Goal: Task Accomplishment & Management: Use online tool/utility

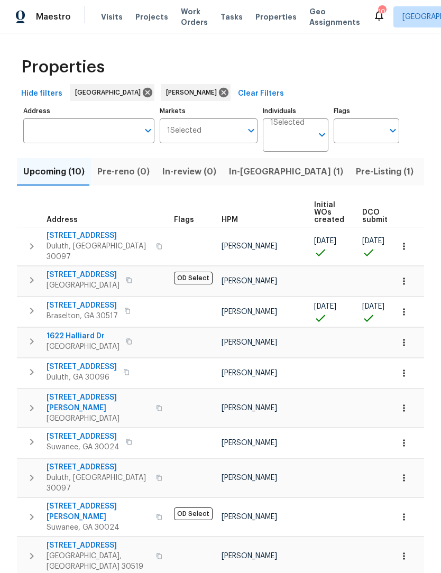
click at [248, 168] on span "In-reno (1)" at bounding box center [286, 171] width 114 height 15
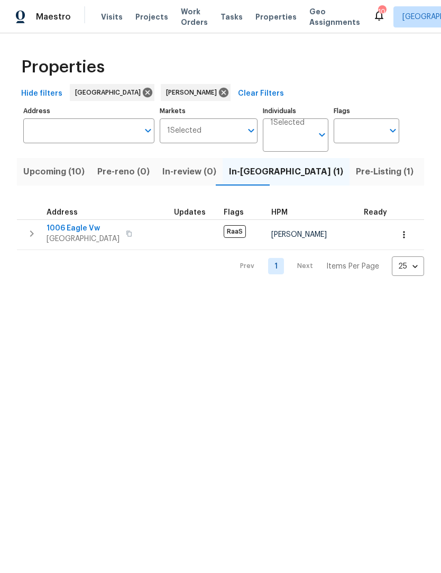
click at [90, 232] on span "1006 Eagle Vw" at bounding box center [83, 228] width 73 height 11
click at [356, 169] on span "Pre-Listing (1)" at bounding box center [385, 171] width 58 height 15
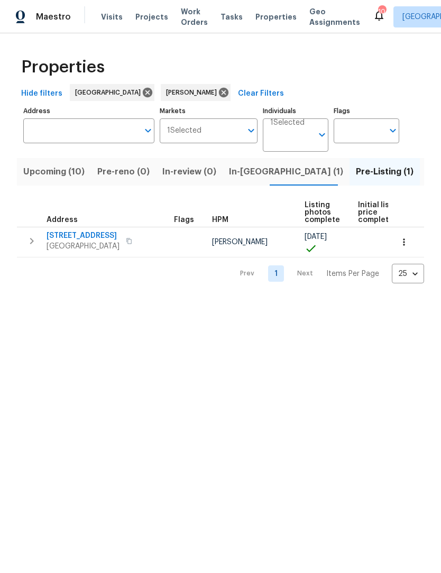
click at [97, 236] on span "6105 Crystal Cove Trl" at bounding box center [83, 236] width 73 height 11
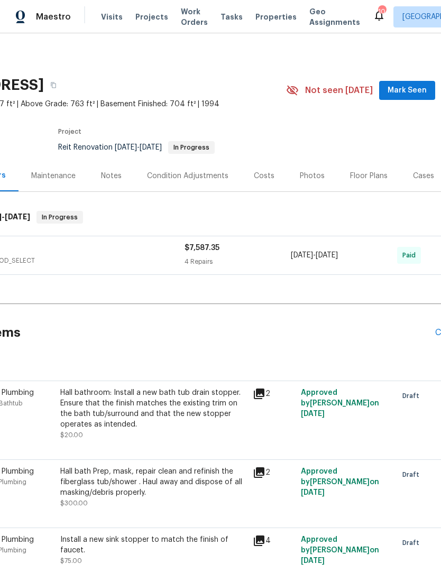
scroll to position [0, 97]
click at [418, 88] on span "Mark Seen" at bounding box center [407, 90] width 39 height 13
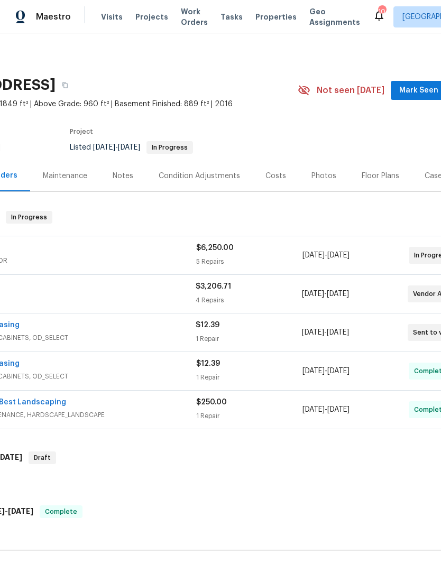
scroll to position [0, 88]
click at [424, 86] on span "Mark Seen" at bounding box center [416, 90] width 39 height 13
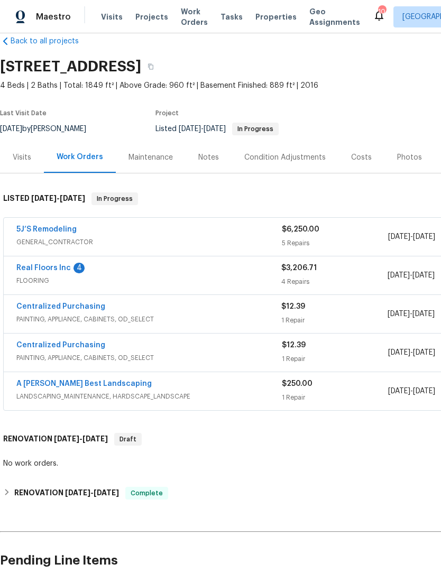
scroll to position [19, 0]
click at [54, 271] on link "Real Floors Inc" at bounding box center [43, 267] width 54 height 7
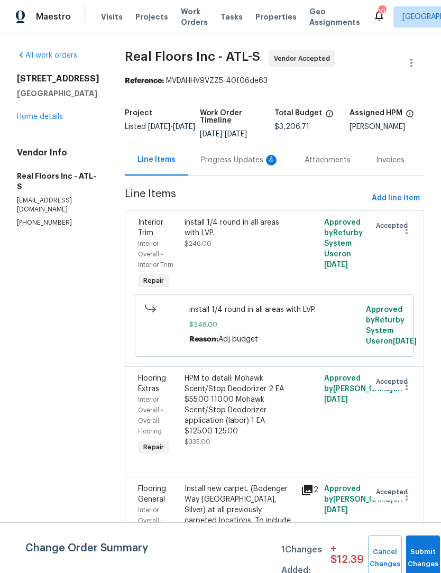
click at [423, 554] on button "Submit Changes" at bounding box center [423, 558] width 34 height 45
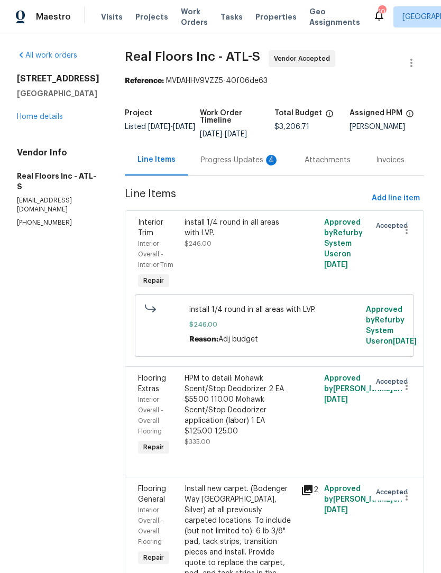
click at [254, 164] on div "Progress Updates 4" at bounding box center [240, 160] width 78 height 11
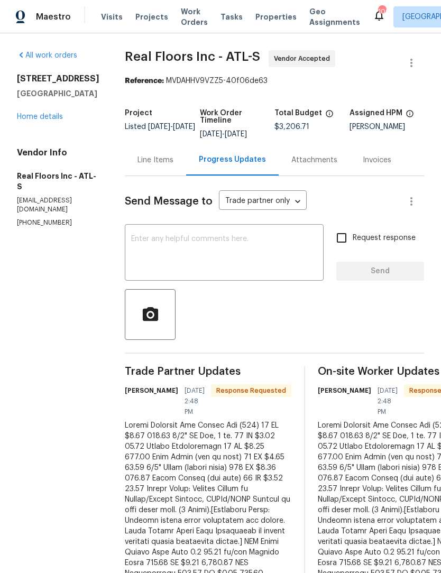
click at [163, 161] on div "Line Items" at bounding box center [156, 160] width 36 height 11
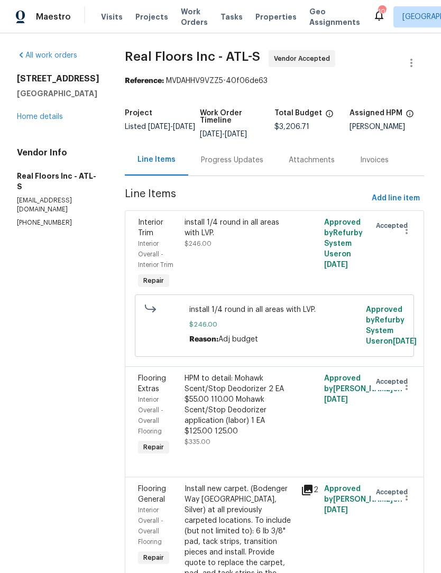
click at [33, 121] on link "Home details" at bounding box center [40, 116] width 46 height 7
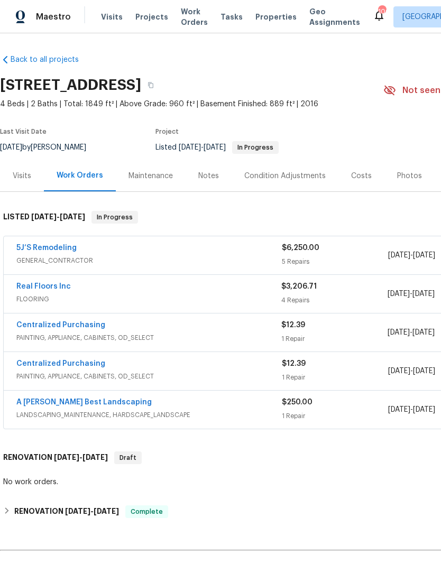
click at [60, 284] on link "Real Floors Inc" at bounding box center [43, 286] width 54 height 7
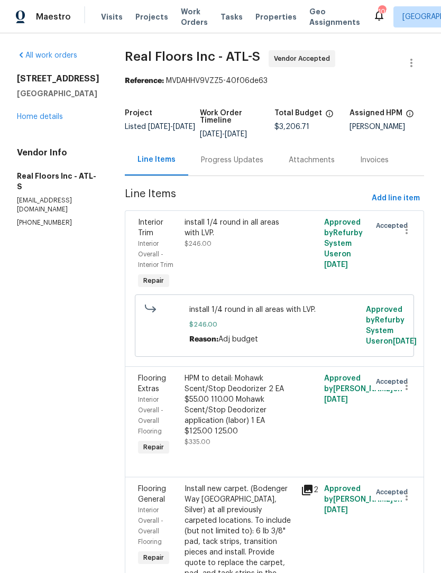
click at [257, 164] on div "Progress Updates" at bounding box center [232, 160] width 62 height 11
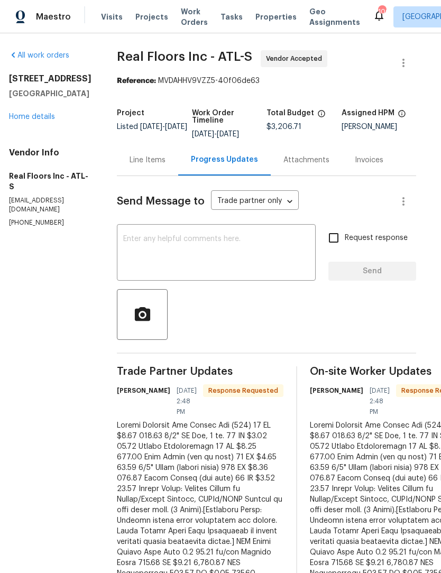
scroll to position [0, 8]
click at [234, 243] on textarea at bounding box center [216, 253] width 186 height 37
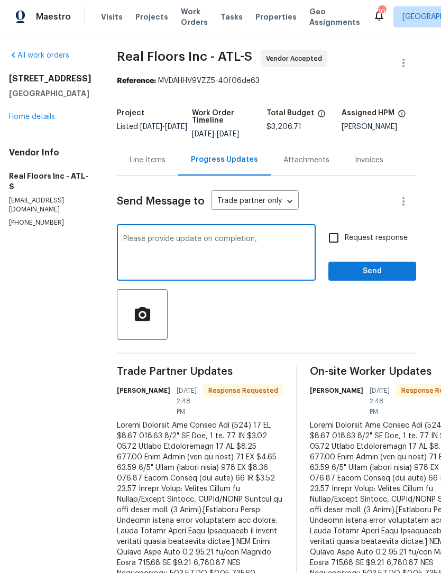
type textarea "Please provide update on completion,"
click at [344, 240] on input "Request response" at bounding box center [334, 238] width 22 height 22
checkbox input "true"
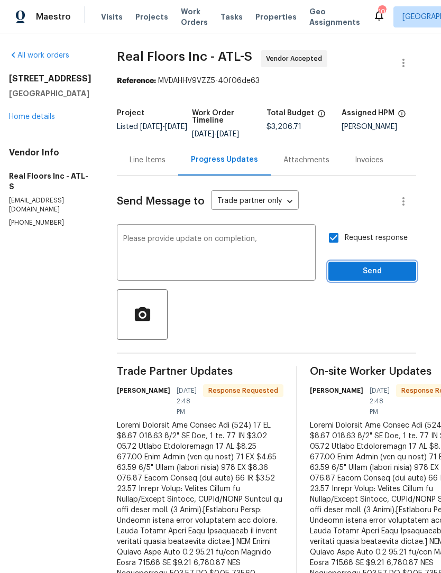
click at [390, 268] on span "Send" at bounding box center [372, 271] width 71 height 13
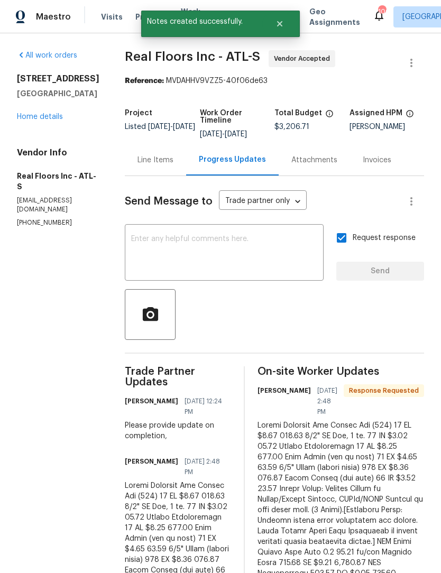
click at [51, 121] on link "Home details" at bounding box center [40, 116] width 46 height 7
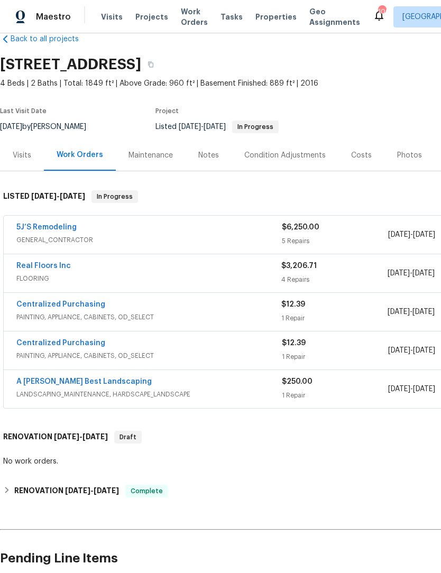
scroll to position [19, 0]
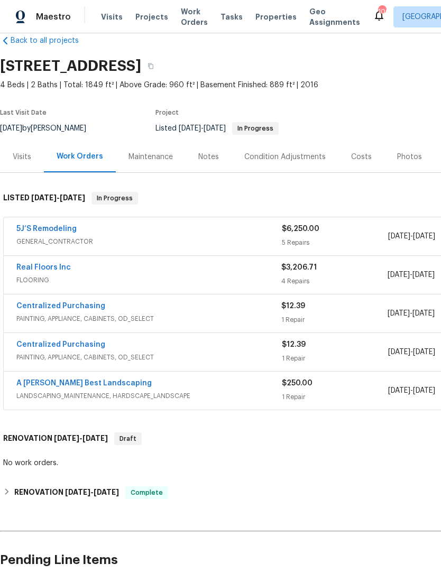
click at [62, 228] on link "5J’S Remodeling" at bounding box center [46, 228] width 60 height 7
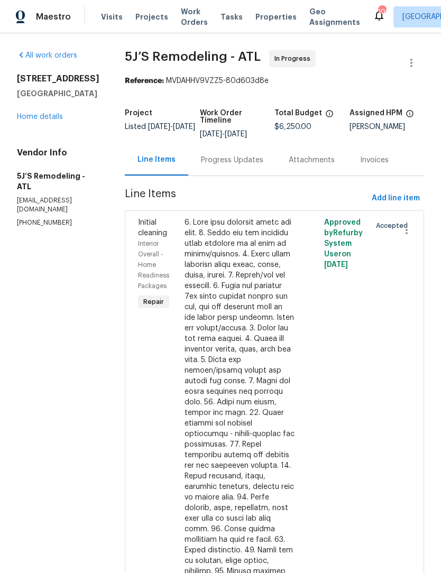
click at [234, 139] on div "Project Listed 9/15/2025 - 9/30/2025 Work Order Timeline 9/15/2025 - 9/30/2025 …" at bounding box center [274, 123] width 299 height 41
click at [255, 158] on div "Progress Updates" at bounding box center [232, 160] width 62 height 11
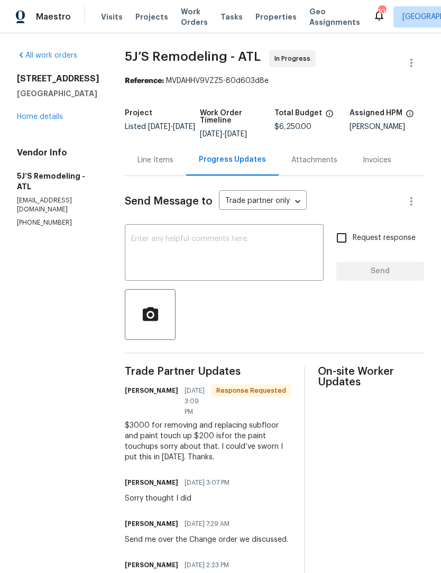
click at [165, 161] on div "Line Items" at bounding box center [156, 160] width 36 height 11
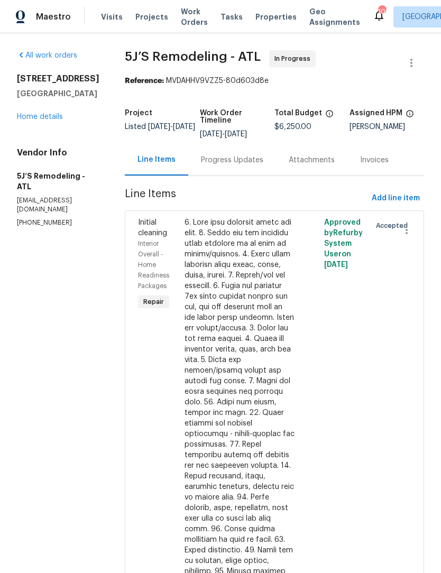
click at [236, 165] on div "Progress Updates" at bounding box center [232, 160] width 62 height 11
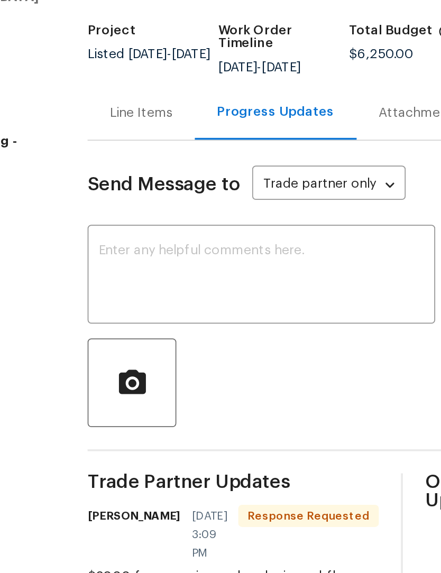
click at [138, 155] on div "Line Items" at bounding box center [156, 160] width 36 height 11
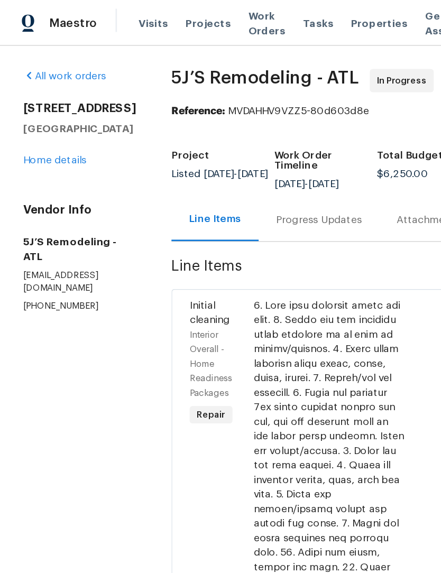
click at [168, 161] on div "Line Items" at bounding box center [157, 159] width 38 height 11
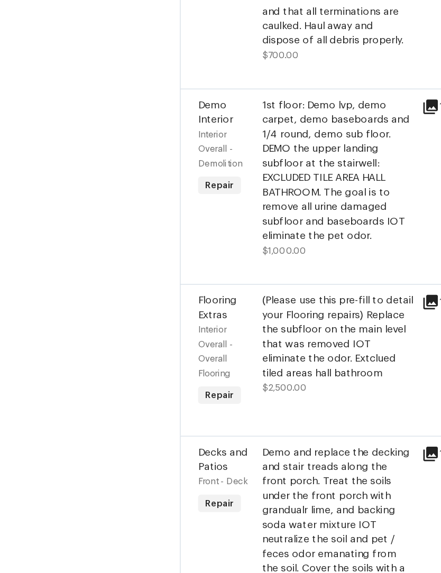
scroll to position [35, 0]
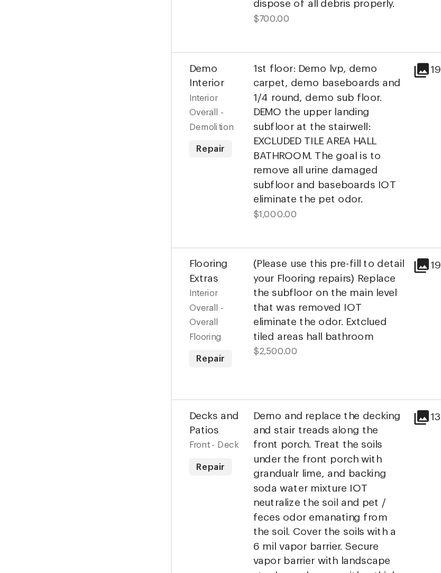
click at [243, 428] on div "Demo and replace the decking and stair treads along the front porch. Treat the …" at bounding box center [240, 497] width 110 height 138
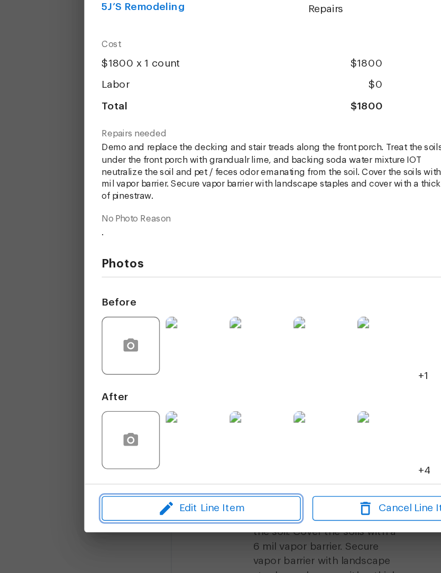
click at [167, 491] on button "Edit Line Item" at bounding box center [147, 500] width 145 height 19
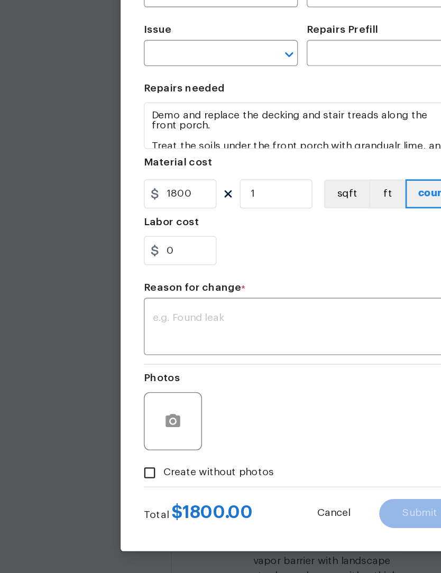
type input "Front"
type input "Deck"
type input "Decks and Patios"
type input "Add a Task $1.00"
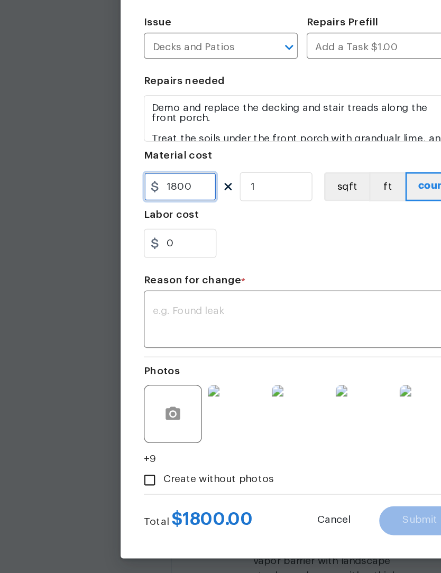
click at [146, 255] on input "1800" at bounding box center [131, 265] width 53 height 21
type input "2800"
click at [184, 353] on textarea at bounding box center [221, 364] width 218 height 22
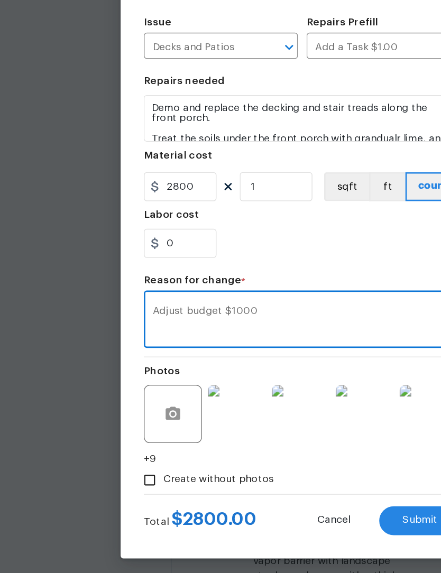
type textarea "Adjust budget $1000"
click at [308, 505] on span "Submit" at bounding box center [306, 509] width 25 height 8
